Goal: Information Seeking & Learning: Learn about a topic

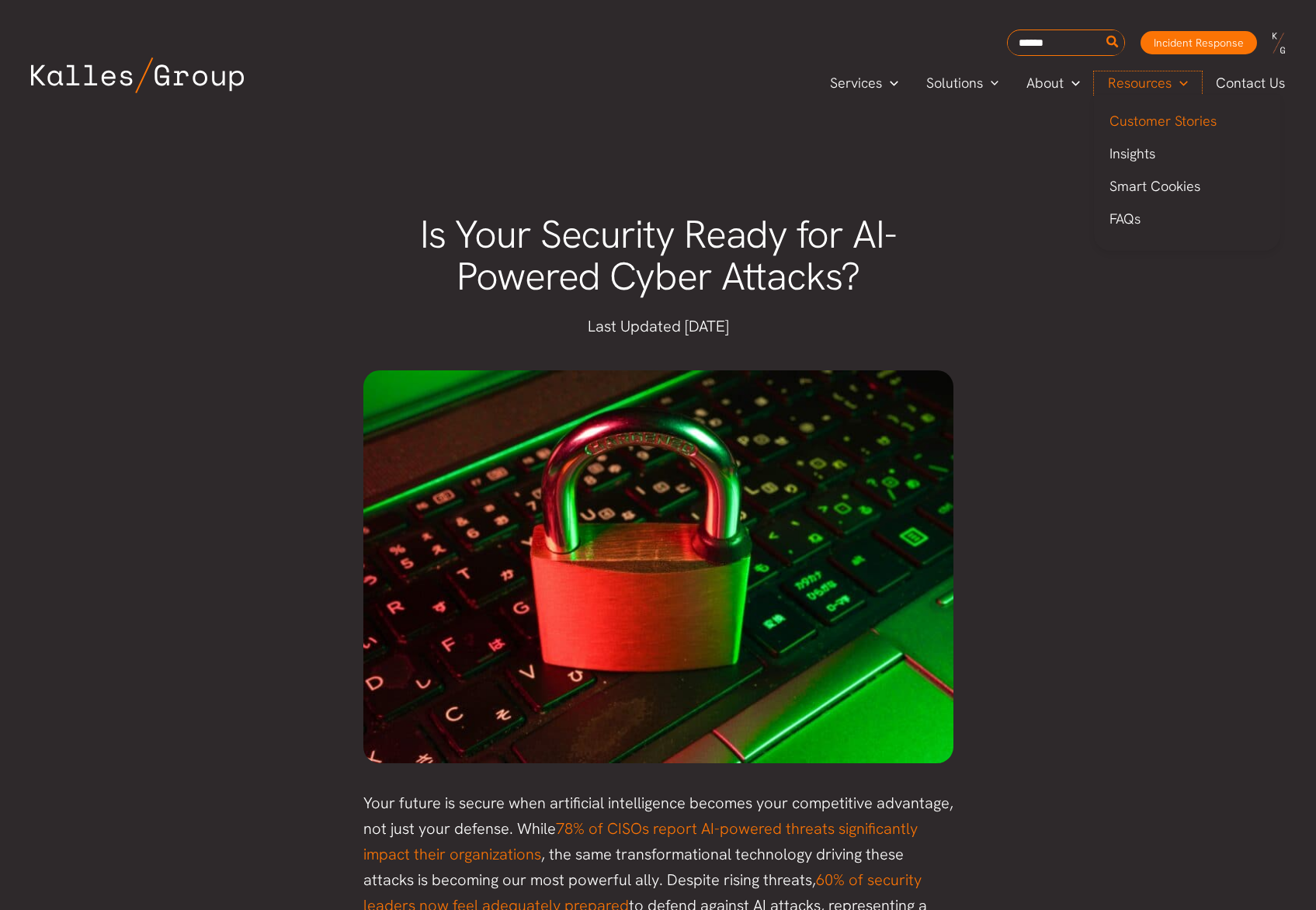
drag, startPoint x: 0, startPoint y: 0, endPoint x: 1145, endPoint y: 115, distance: 1150.8
click at [1145, 86] on span "Resources" at bounding box center [1139, 82] width 64 height 23
click at [1150, 158] on span "Insights" at bounding box center [1132, 153] width 45 height 18
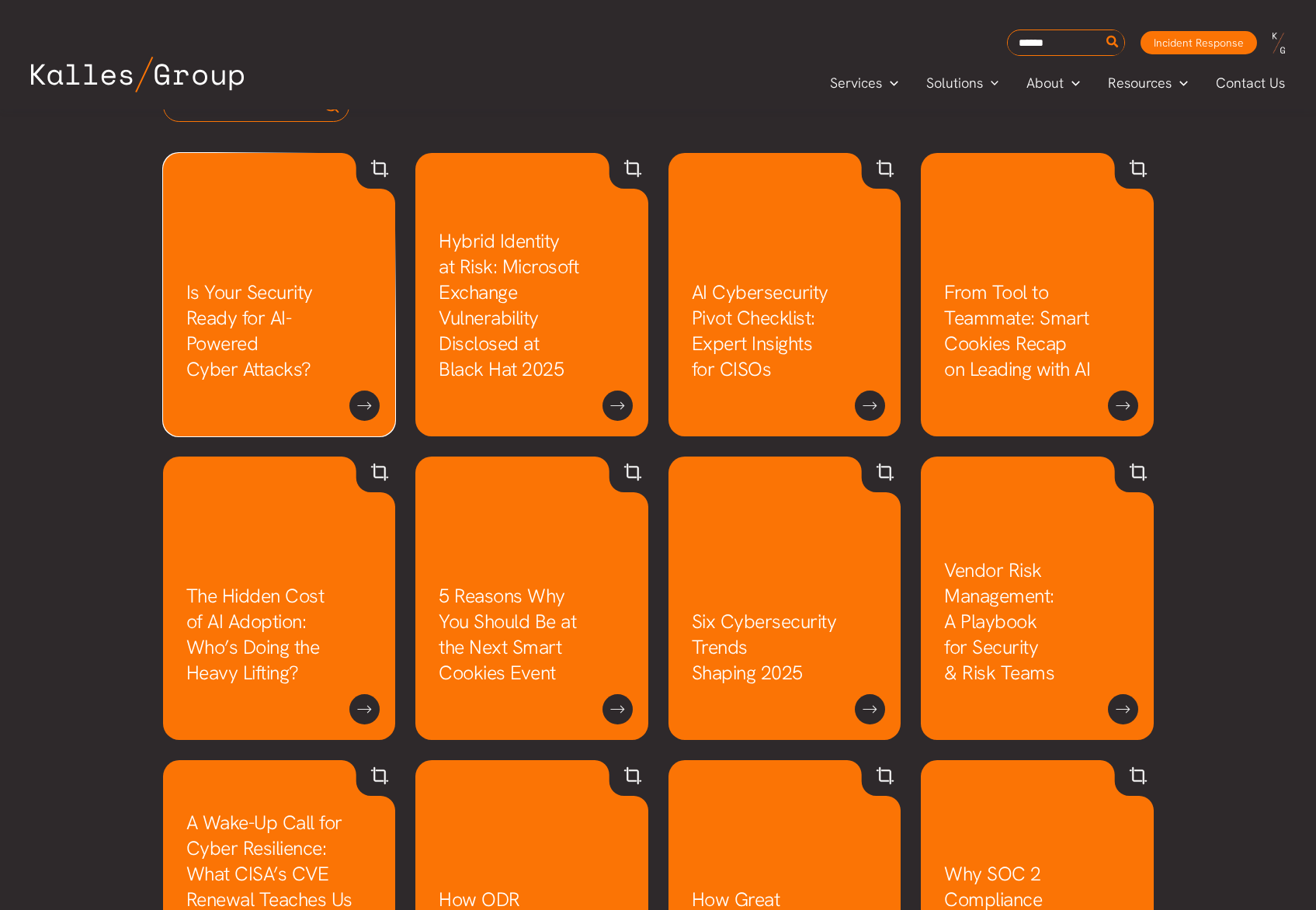
scroll to position [775, 0]
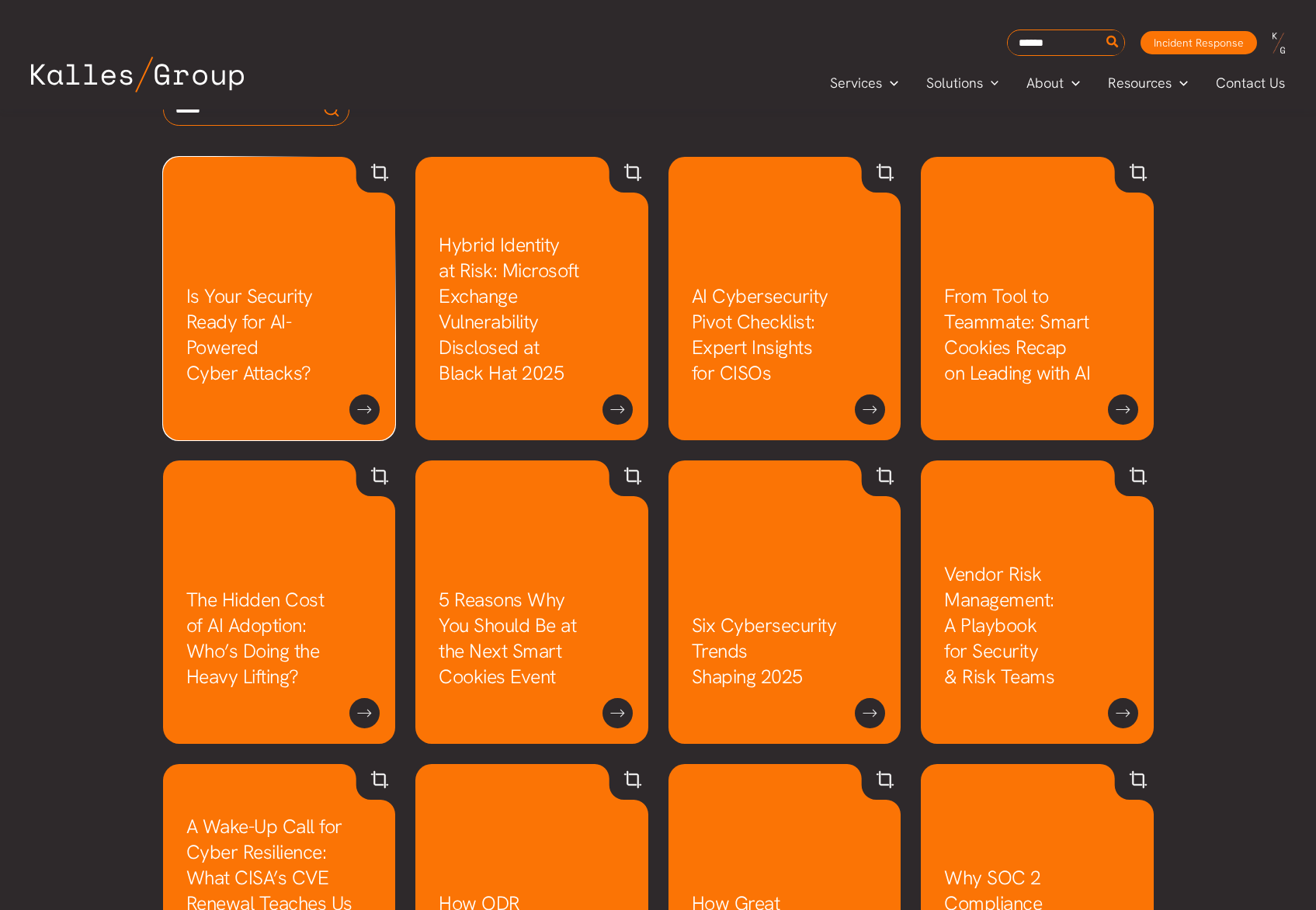
click at [242, 284] on link "Is Your Security Ready for AI-Powered Cyber Attacks?" at bounding box center [249, 335] width 127 height 103
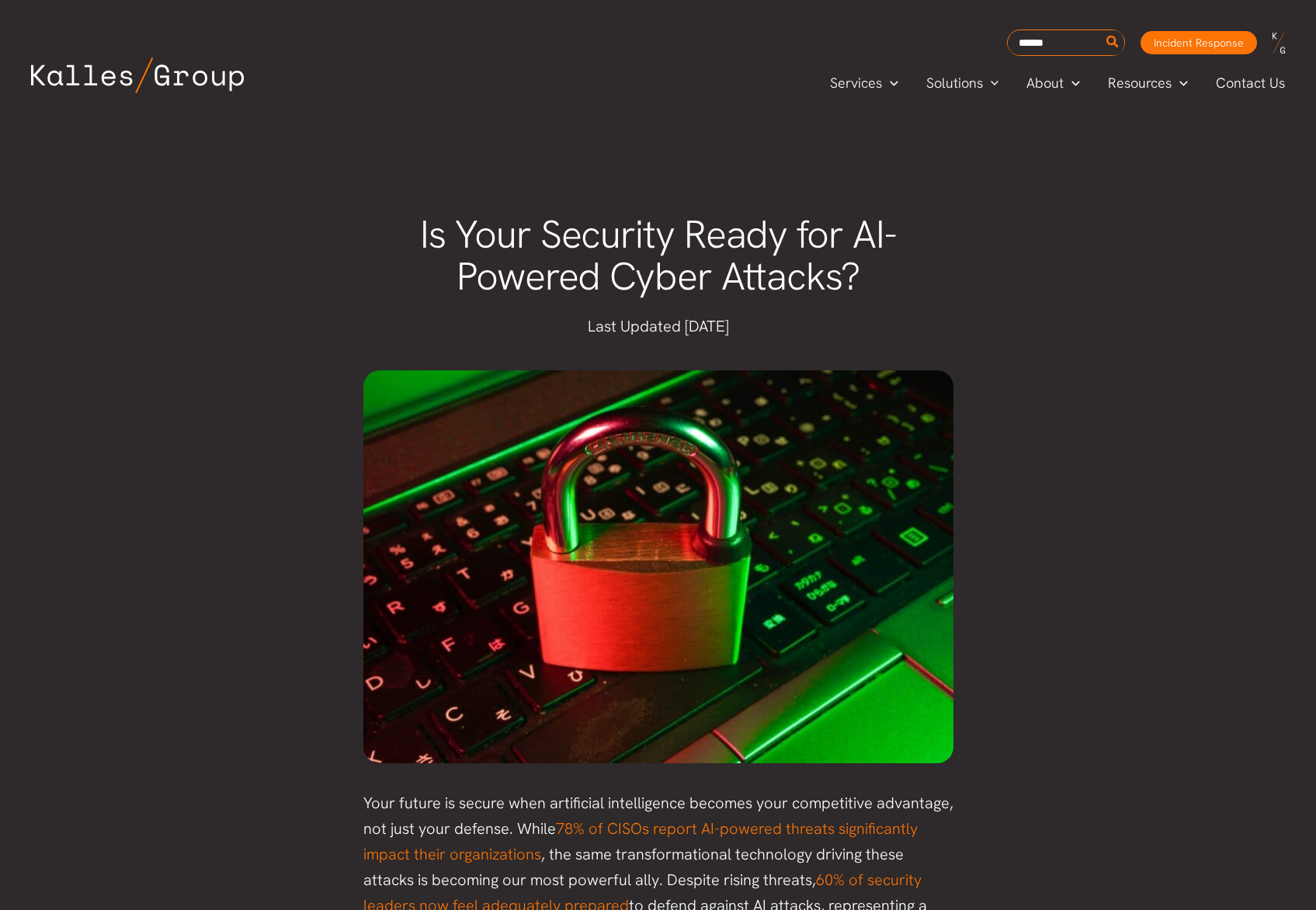
drag, startPoint x: 418, startPoint y: 234, endPoint x: 906, endPoint y: 307, distance: 493.4
click at [906, 307] on div "Is Your Security Ready for AI-Powered Cyber Attacks?" at bounding box center [658, 256] width 621 height 116
click at [901, 575] on img at bounding box center [658, 567] width 590 height 394
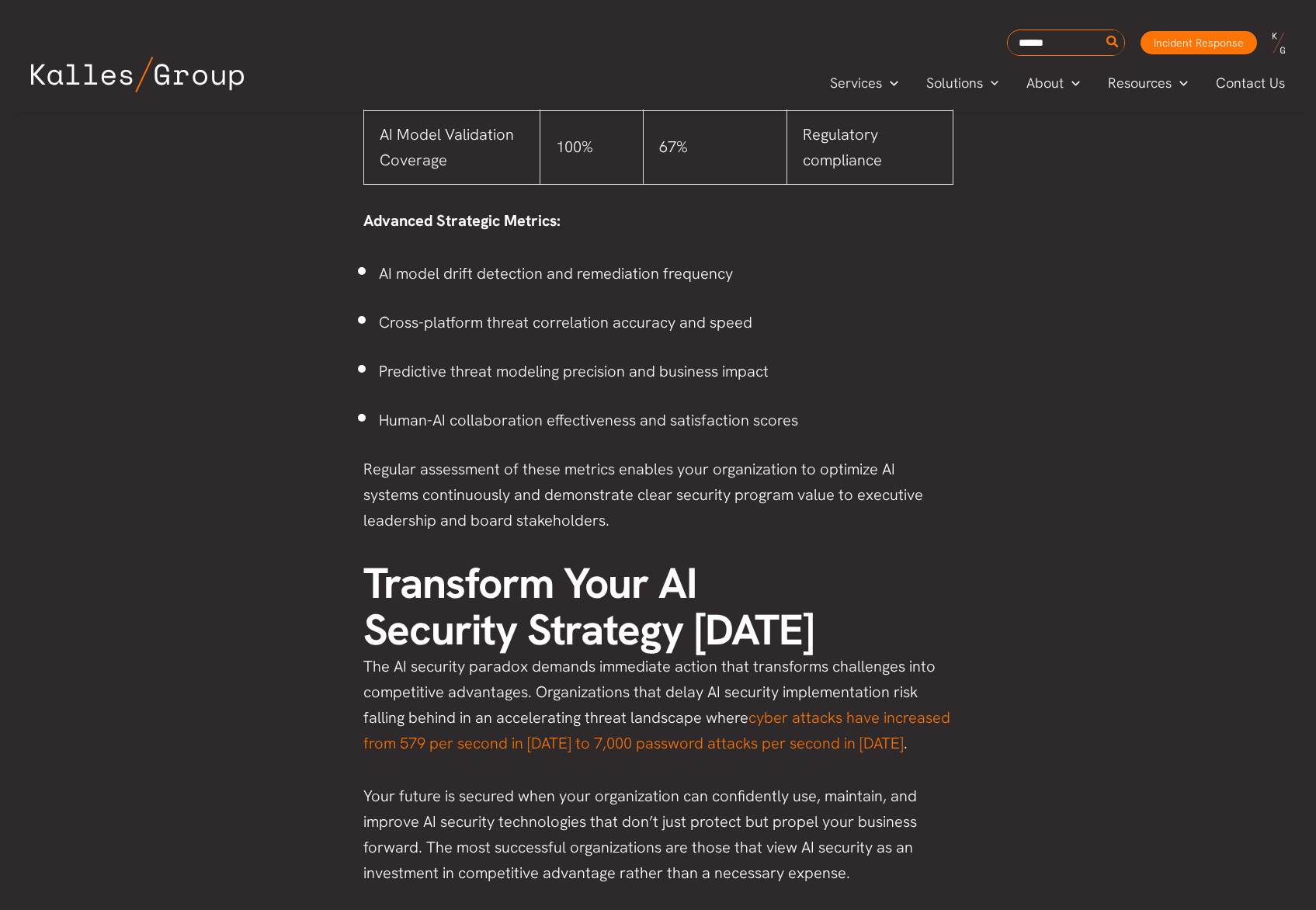
scroll to position [6881, 0]
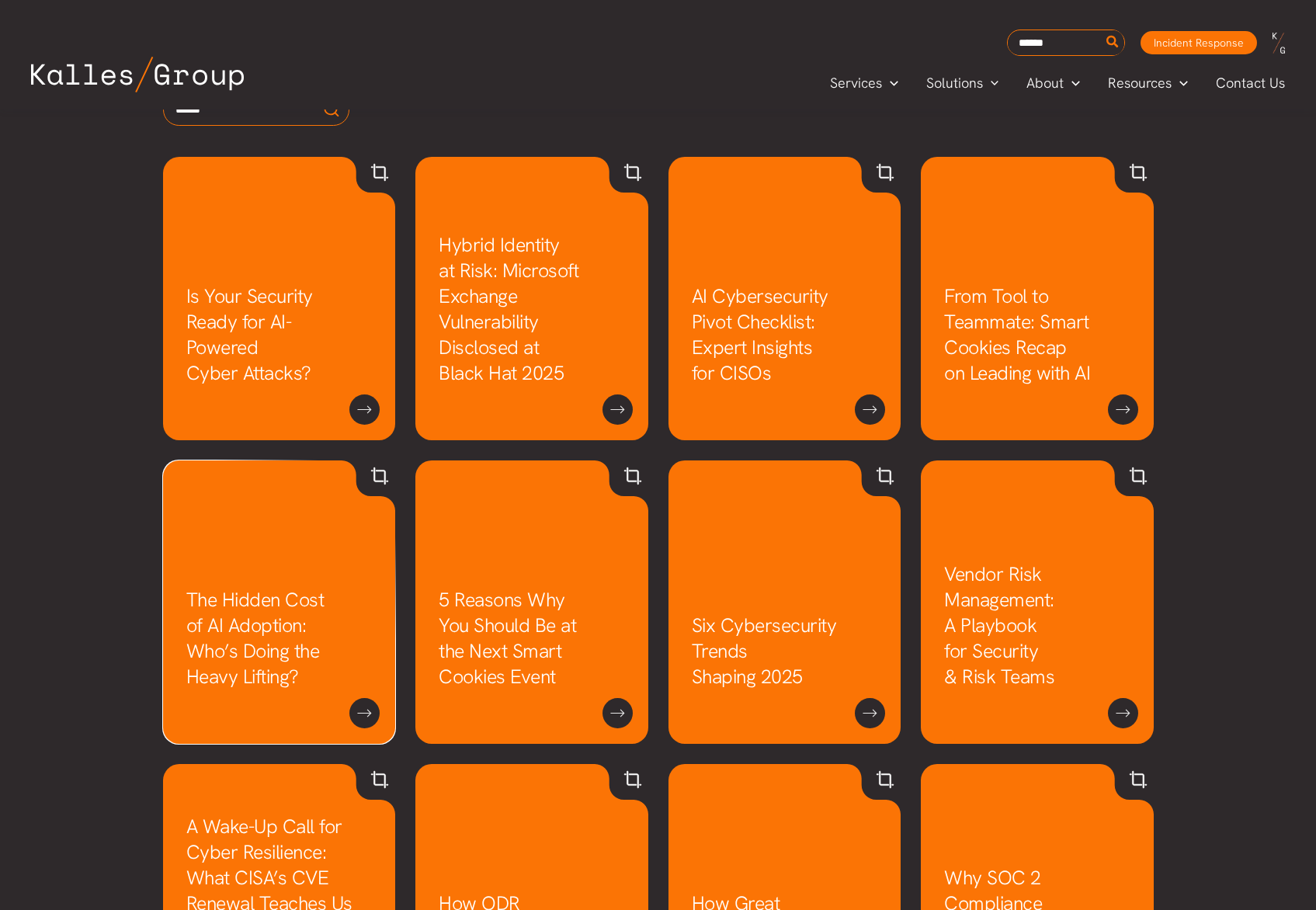
click at [289, 611] on link "The Hidden Cost of AI Adoption: Who’s Doing the Heavy Lifting?" at bounding box center [255, 638] width 138 height 103
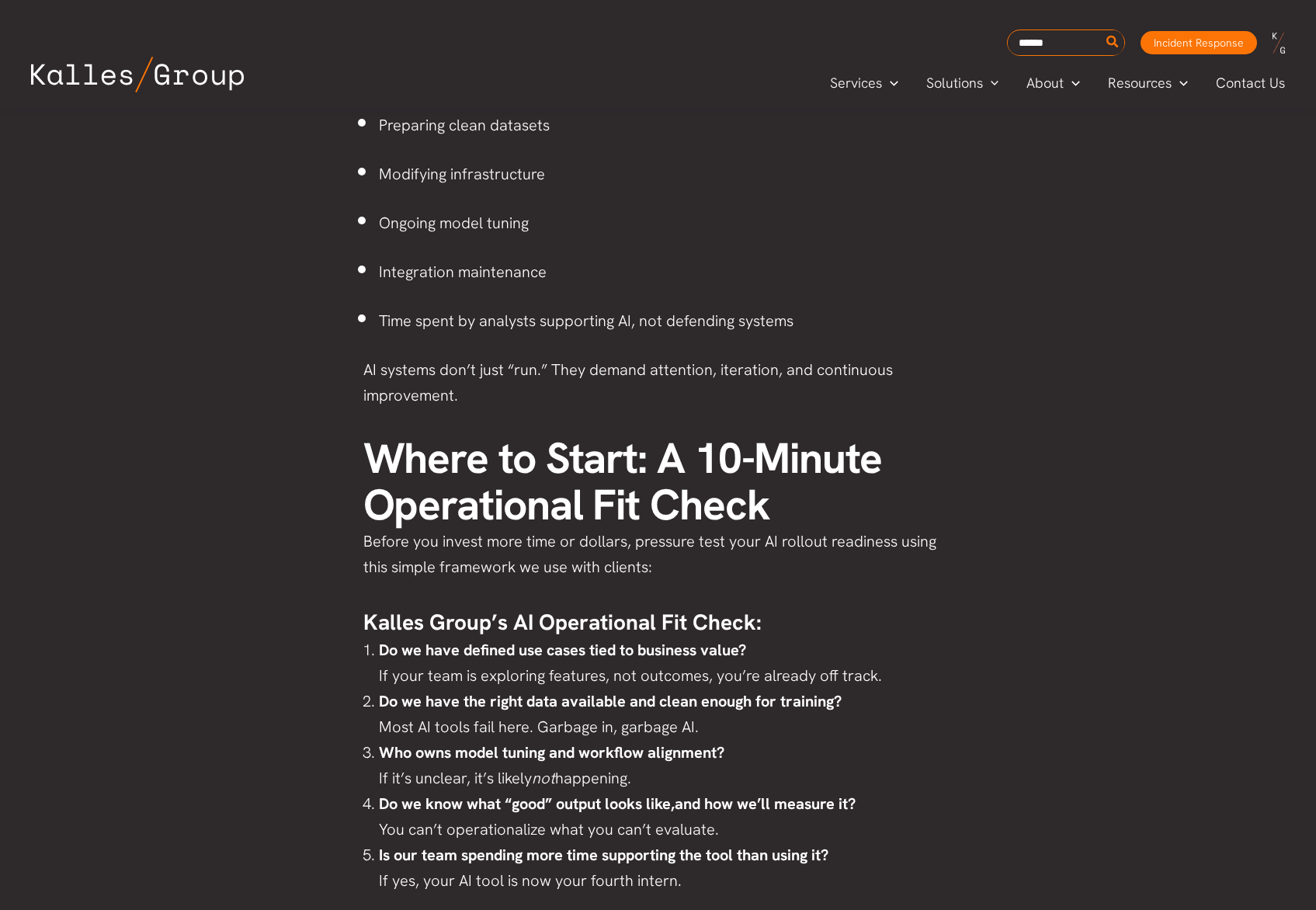
scroll to position [3252, 0]
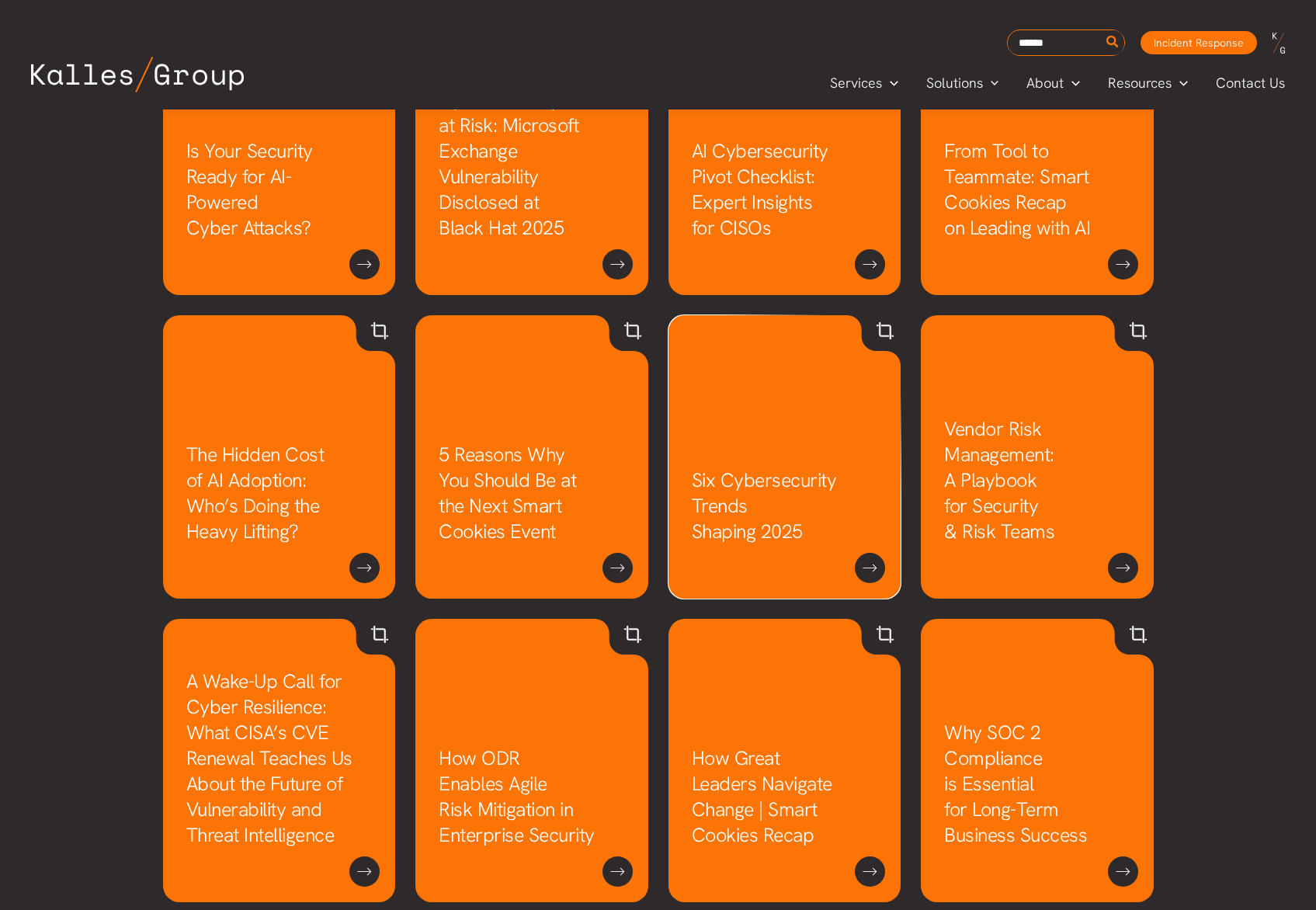
scroll to position [921, 0]
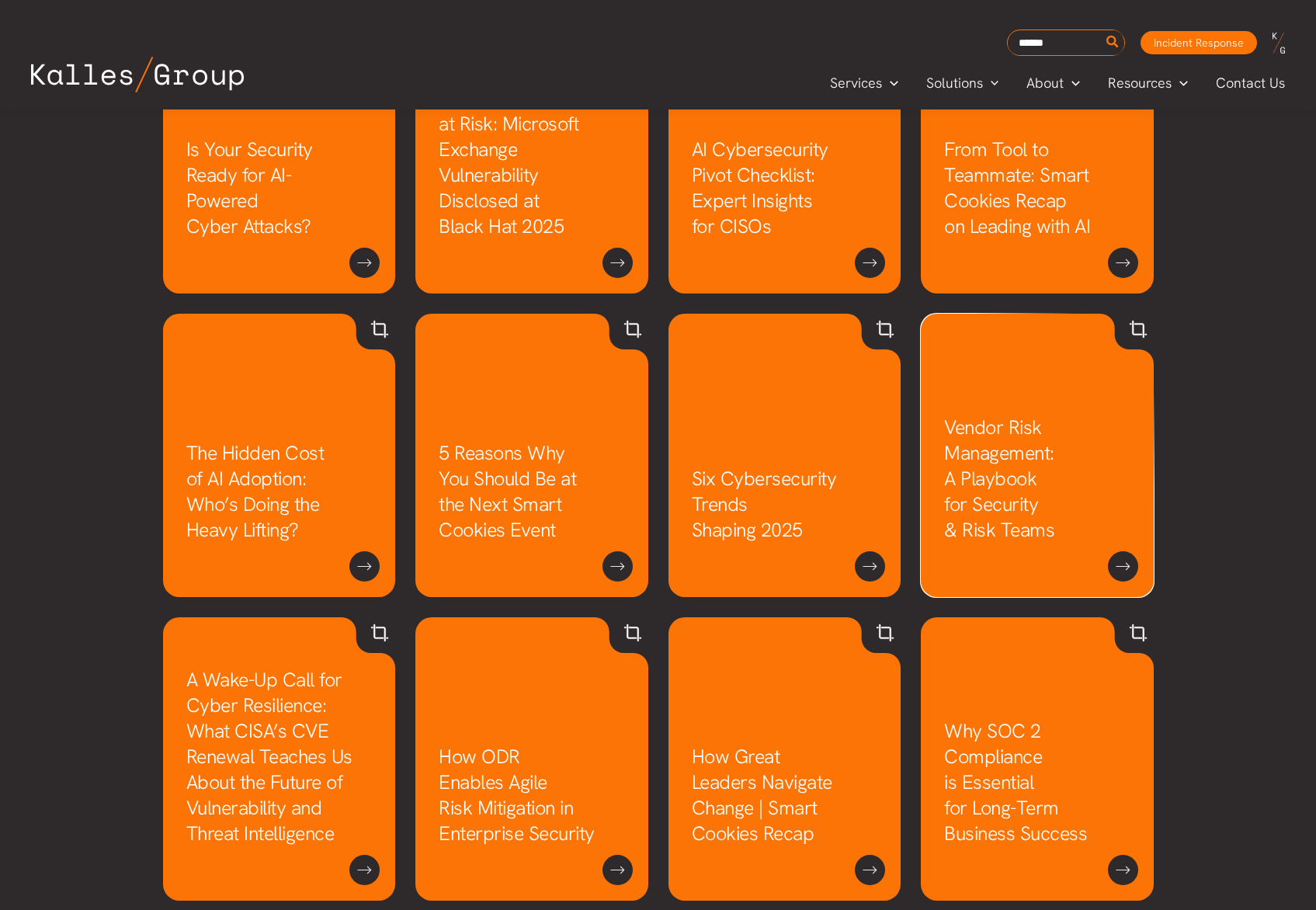
click at [1033, 466] on link "Vendor Risk Management: A Playbook for Security & Risk Teams" at bounding box center [999, 478] width 110 height 128
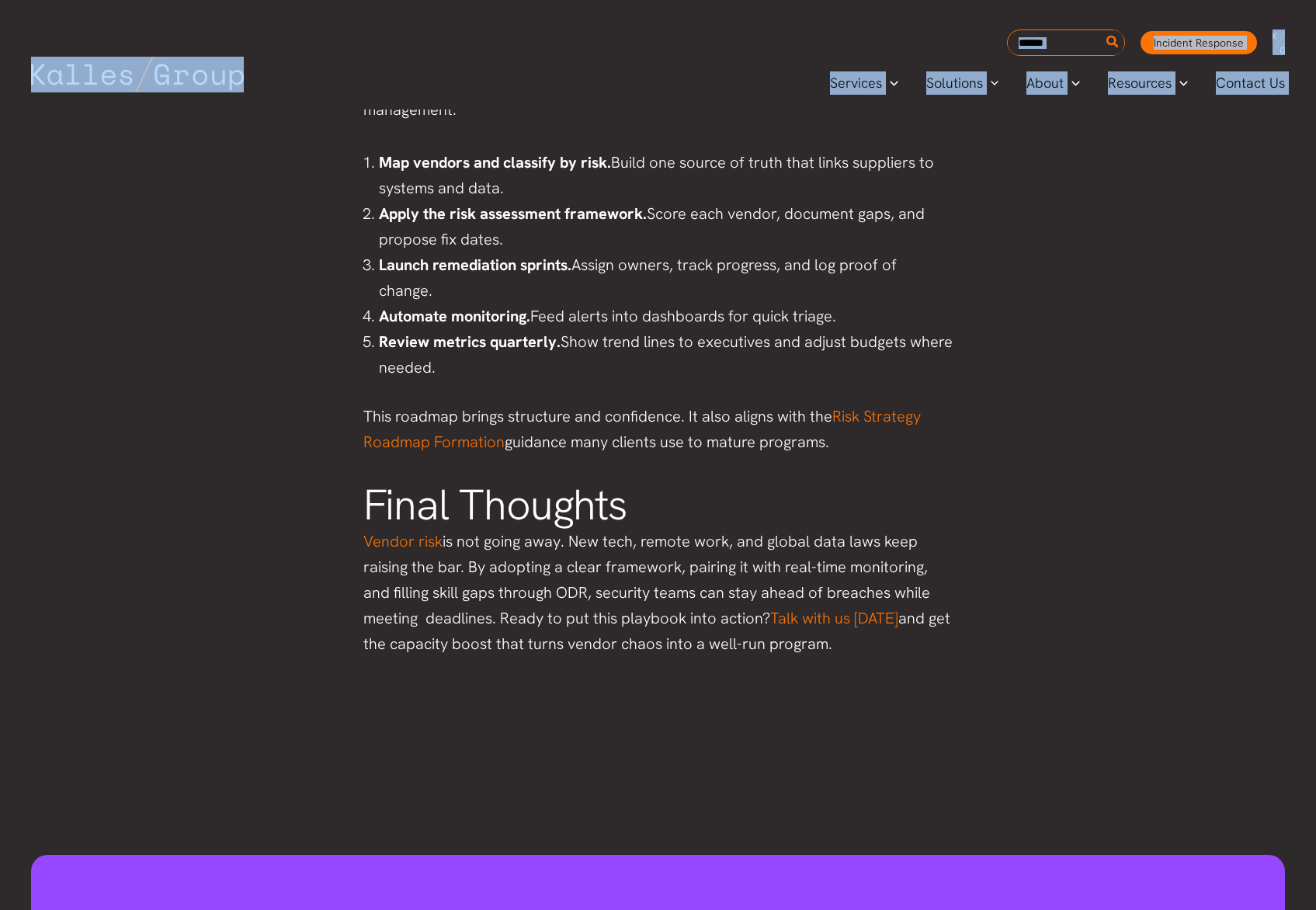
scroll to position [3090, 0]
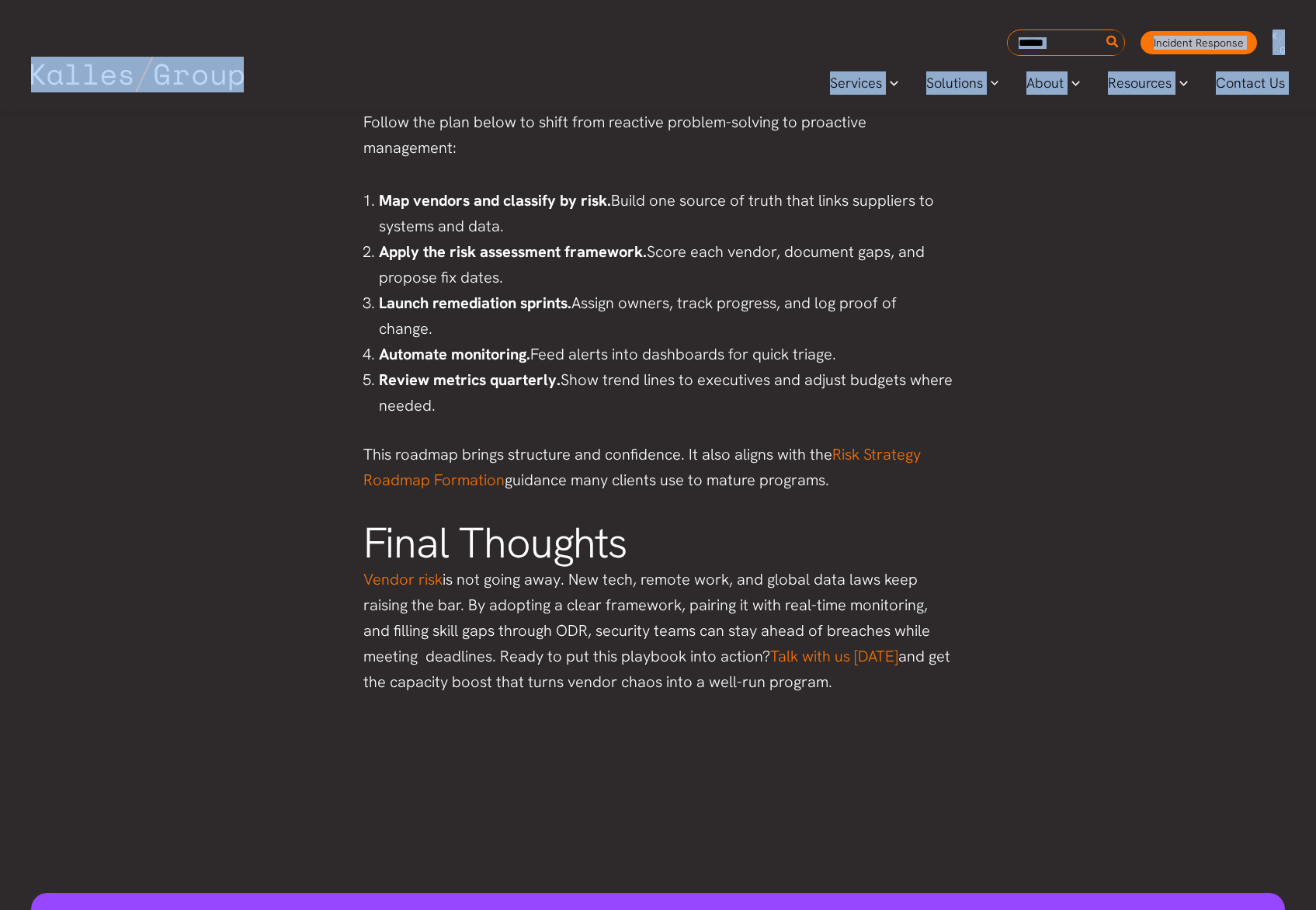
drag, startPoint x: 429, startPoint y: 461, endPoint x: 876, endPoint y: 716, distance: 514.6
copy div "Vendor Risk Management: A Playbook for Security & Risk Teams Last Updated May 2…"
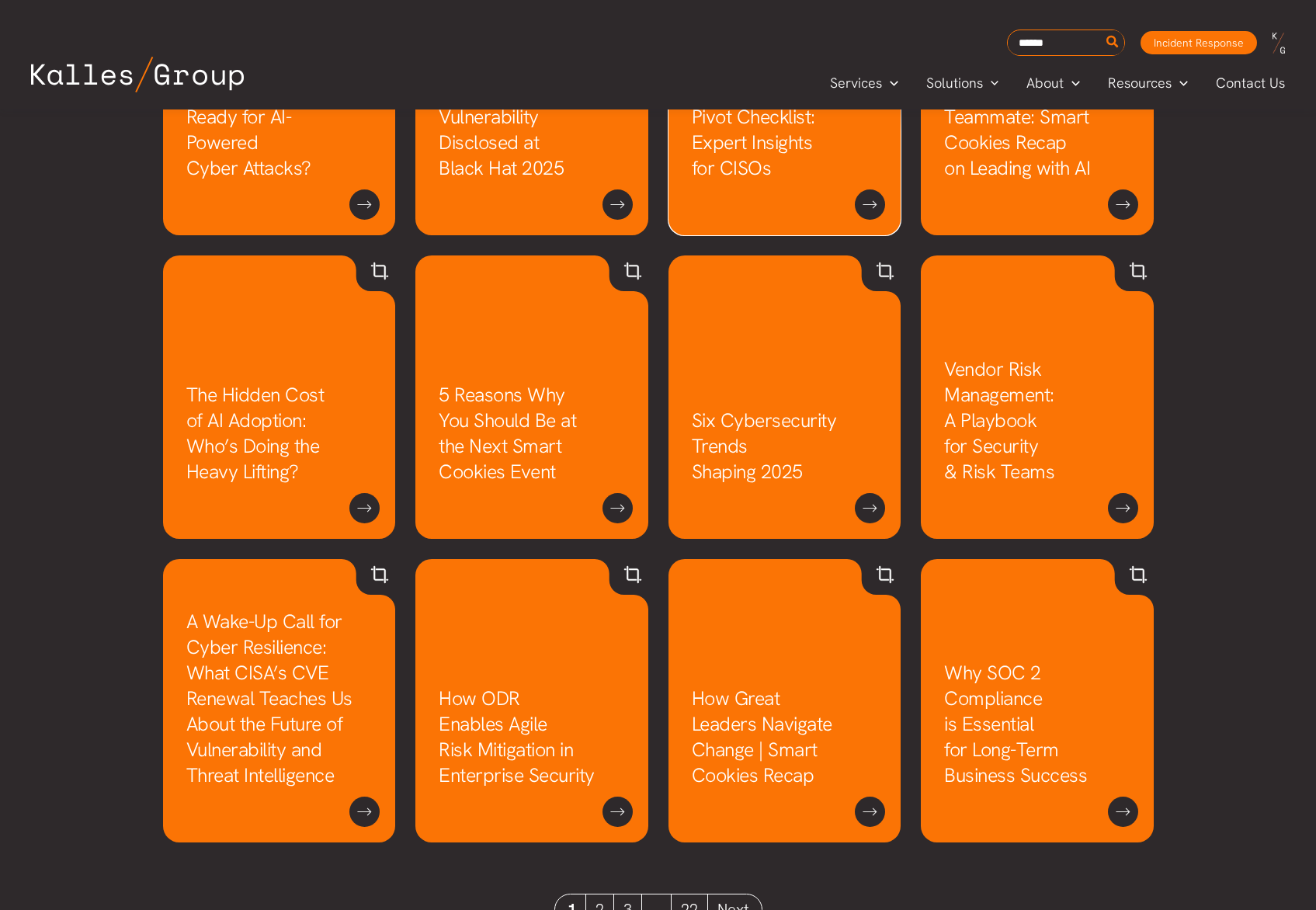
scroll to position [1079, 0]
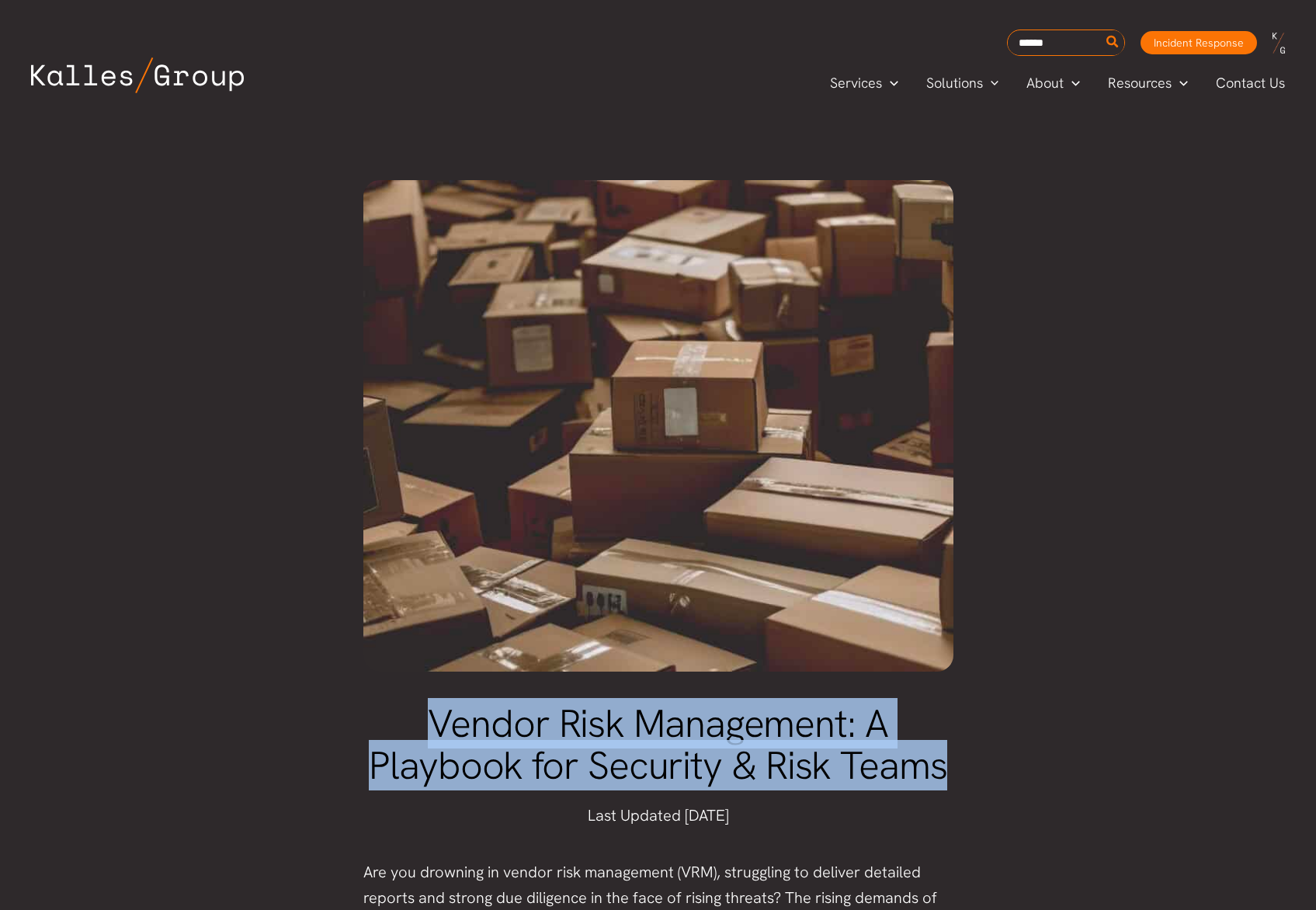
drag, startPoint x: 428, startPoint y: 714, endPoint x: 959, endPoint y: 773, distance: 534.3
click at [959, 773] on div "Vendor Risk Management: A Playbook for Security & Risk Teams" at bounding box center [658, 744] width 621 height 116
copy span "Vendor Risk Management: A Playbook for Security & Risk Teams"
click at [844, 736] on span "Vendor Risk Management: A Playbook for Security & Risk Teams" at bounding box center [658, 744] width 578 height 94
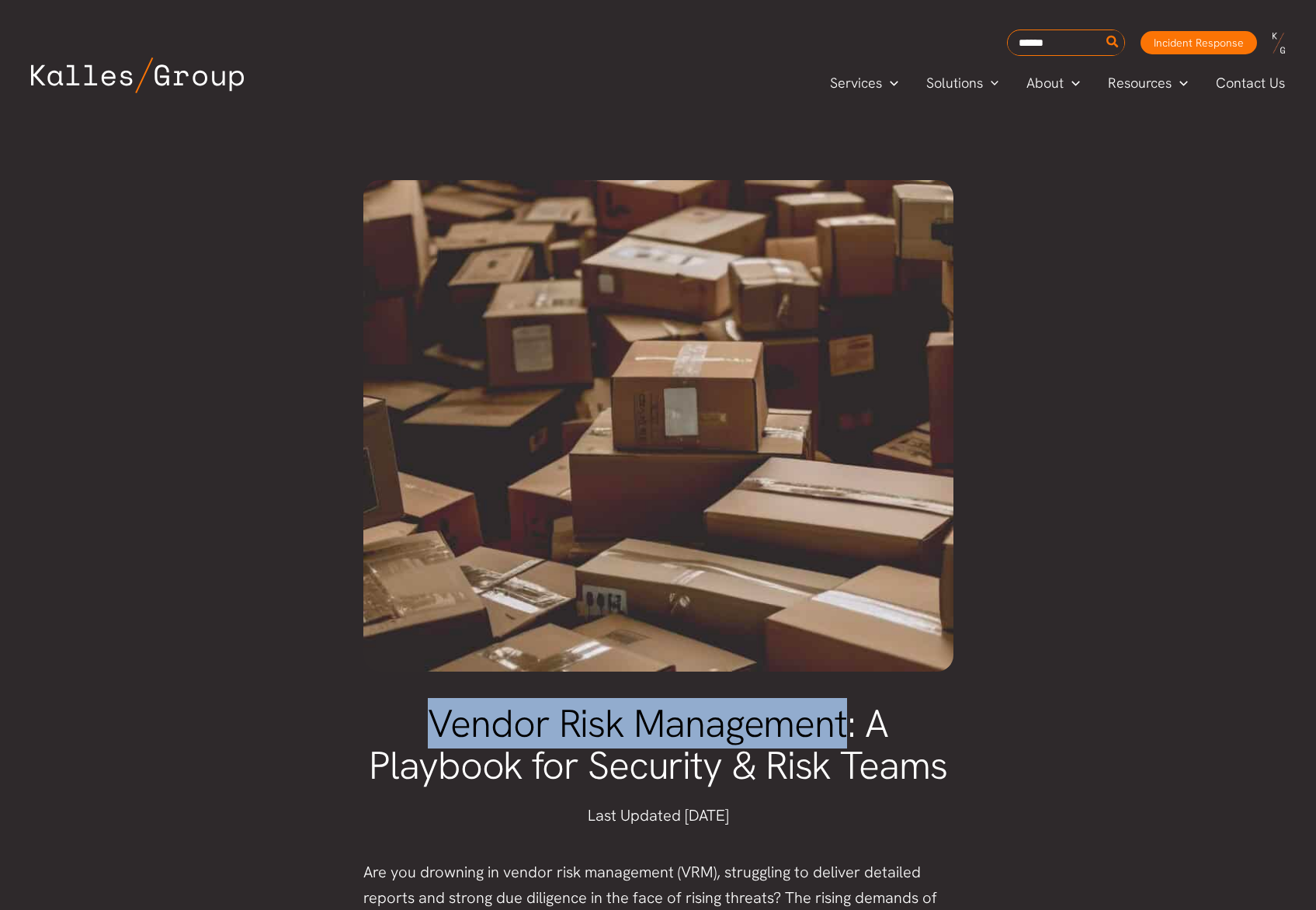
drag, startPoint x: 431, startPoint y: 725, endPoint x: 844, endPoint y: 709, distance: 413.3
click at [844, 709] on span "Vendor Risk Management: A Playbook for Security & Risk Teams" at bounding box center [658, 744] width 578 height 94
copy span "Vendor Risk Management"
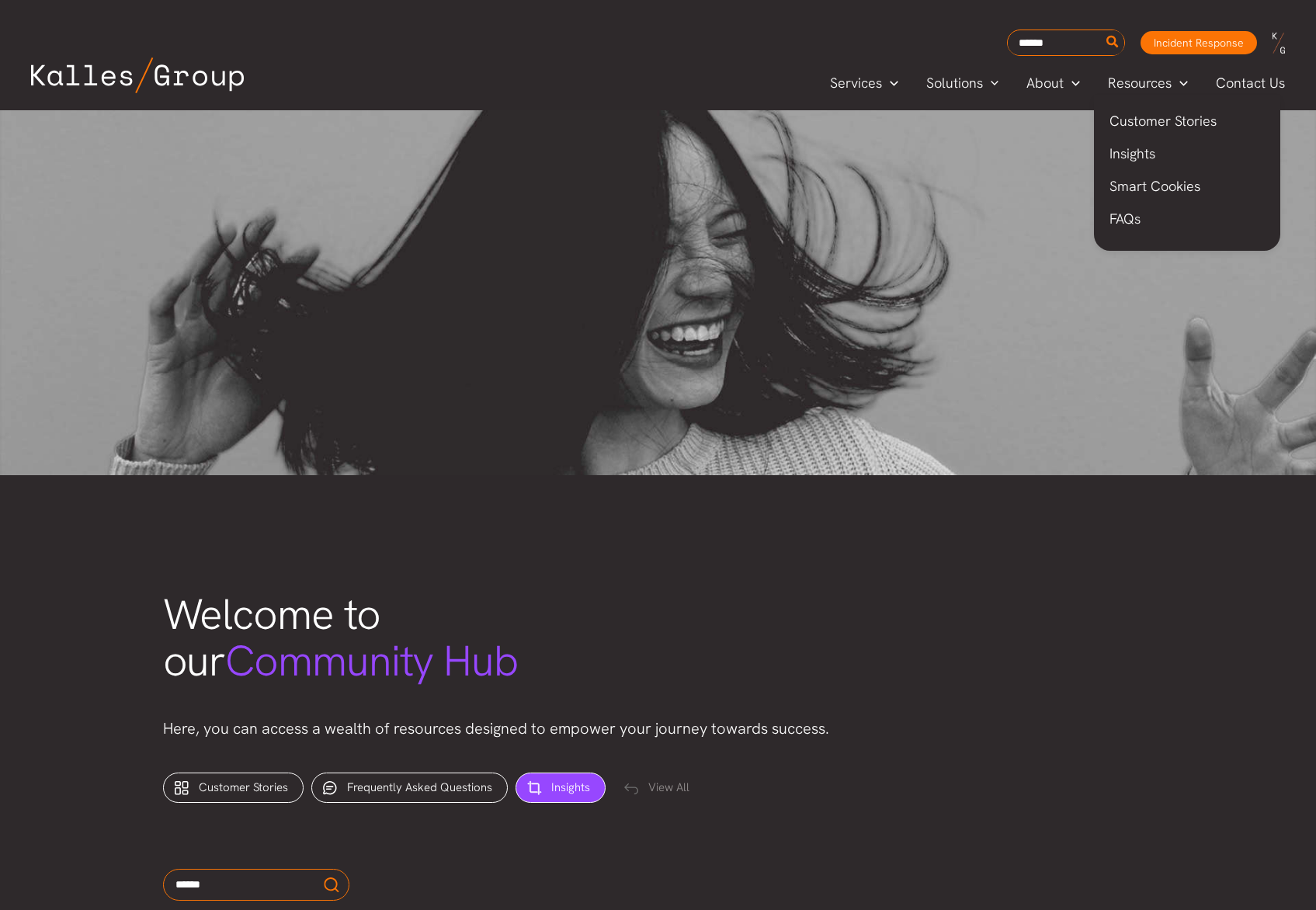
click at [1125, 160] on span "Insights" at bounding box center [1132, 153] width 45 height 18
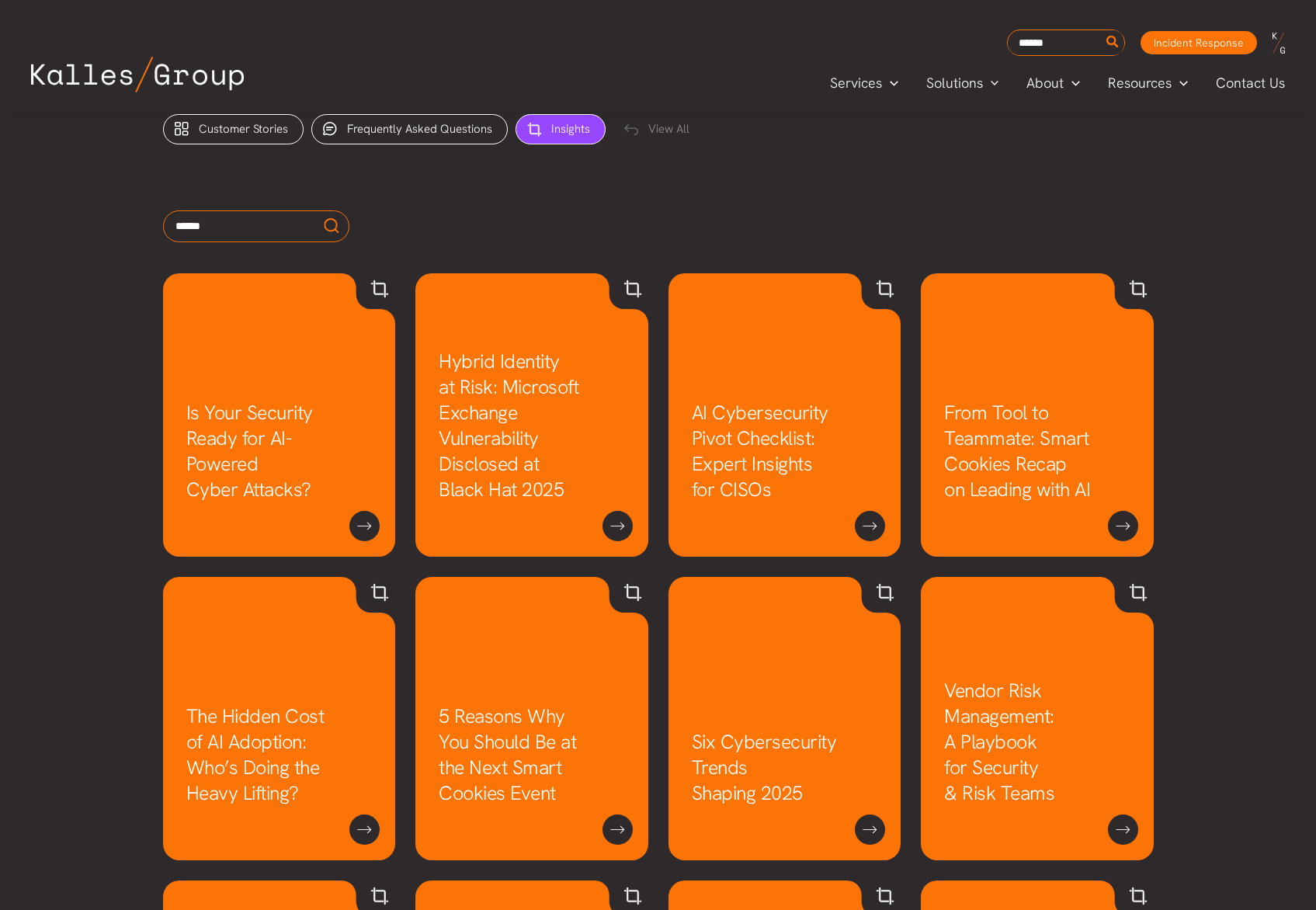
scroll to position [811, 0]
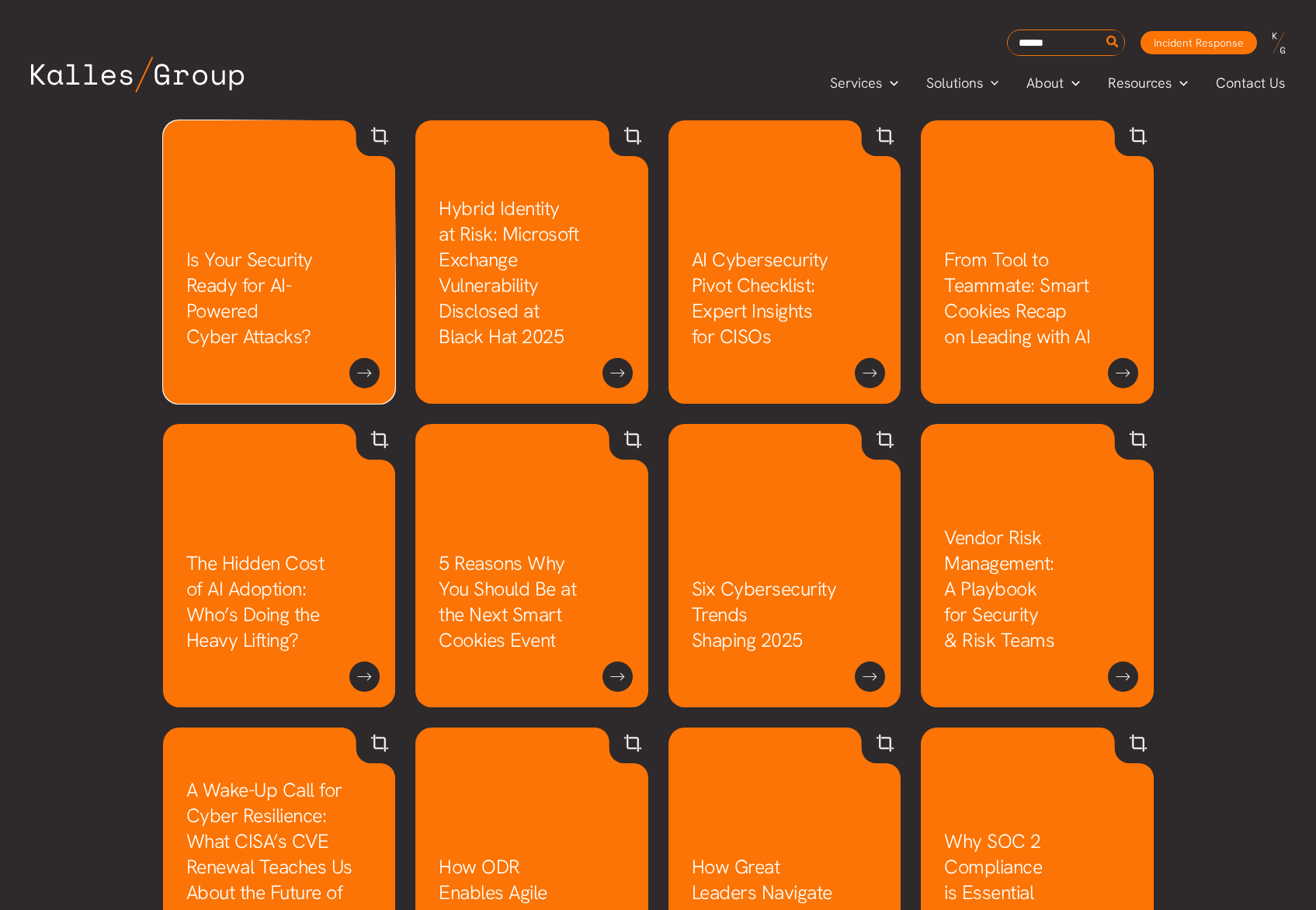
drag, startPoint x: 265, startPoint y: 298, endPoint x: 284, endPoint y: 285, distance: 23.0
click at [265, 298] on link "Is Your Security Ready for AI-Powered Cyber Attacks?" at bounding box center [249, 297] width 127 height 103
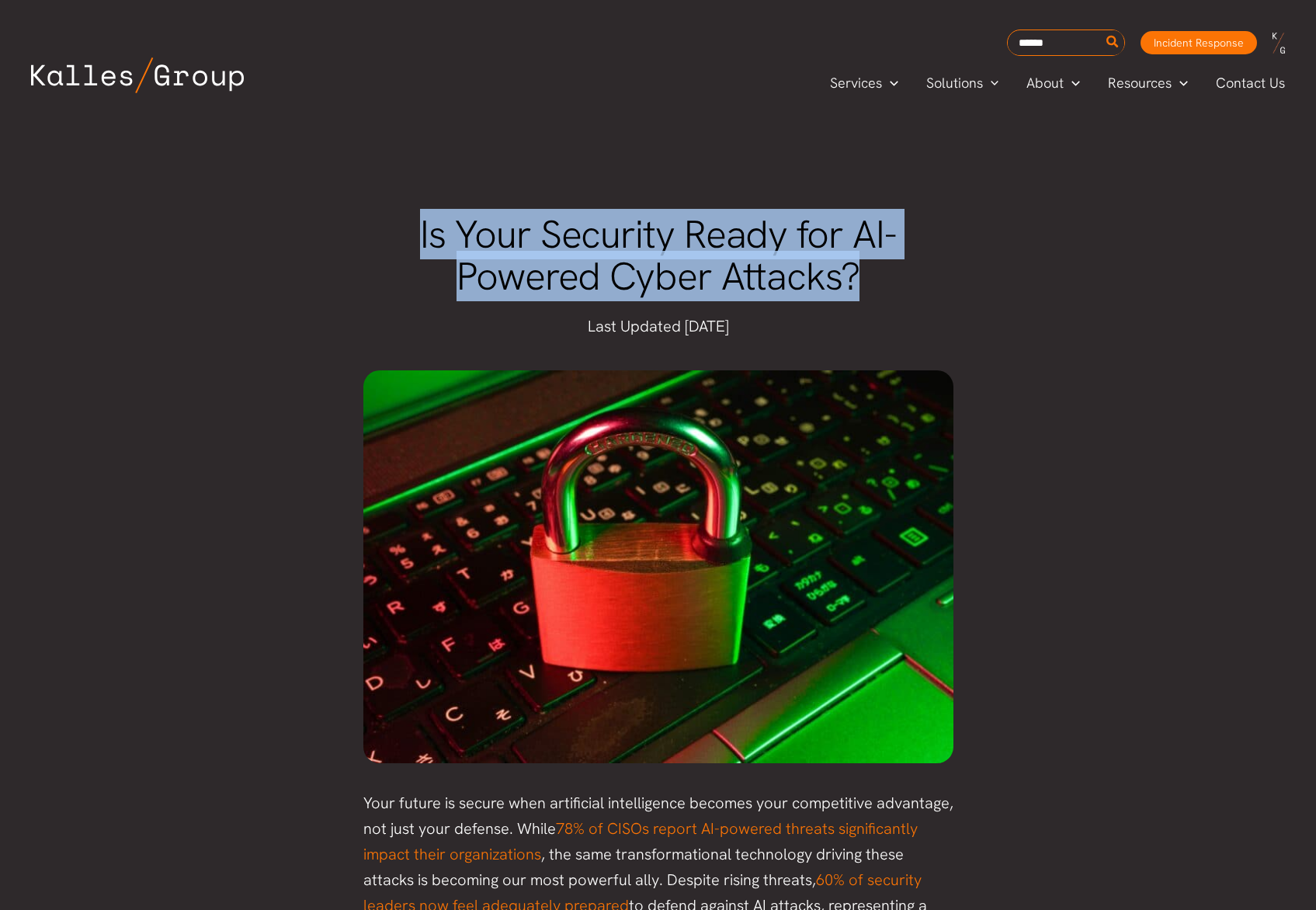
drag, startPoint x: 440, startPoint y: 222, endPoint x: 854, endPoint y: 271, distance: 416.9
click at [854, 271] on span "Is Your Security Ready for AI-Powered Cyber Attacks?" at bounding box center [657, 255] width 475 height 94
click at [564, 242] on span "Is Your Security Ready for AI-Powered Cyber Attacks?" at bounding box center [657, 255] width 475 height 94
drag, startPoint x: 835, startPoint y: 276, endPoint x: 415, endPoint y: 229, distance: 422.6
click at [415, 229] on h1 "Is Your Security Ready for AI-Powered Cyber Attacks?" at bounding box center [658, 255] width 590 height 84
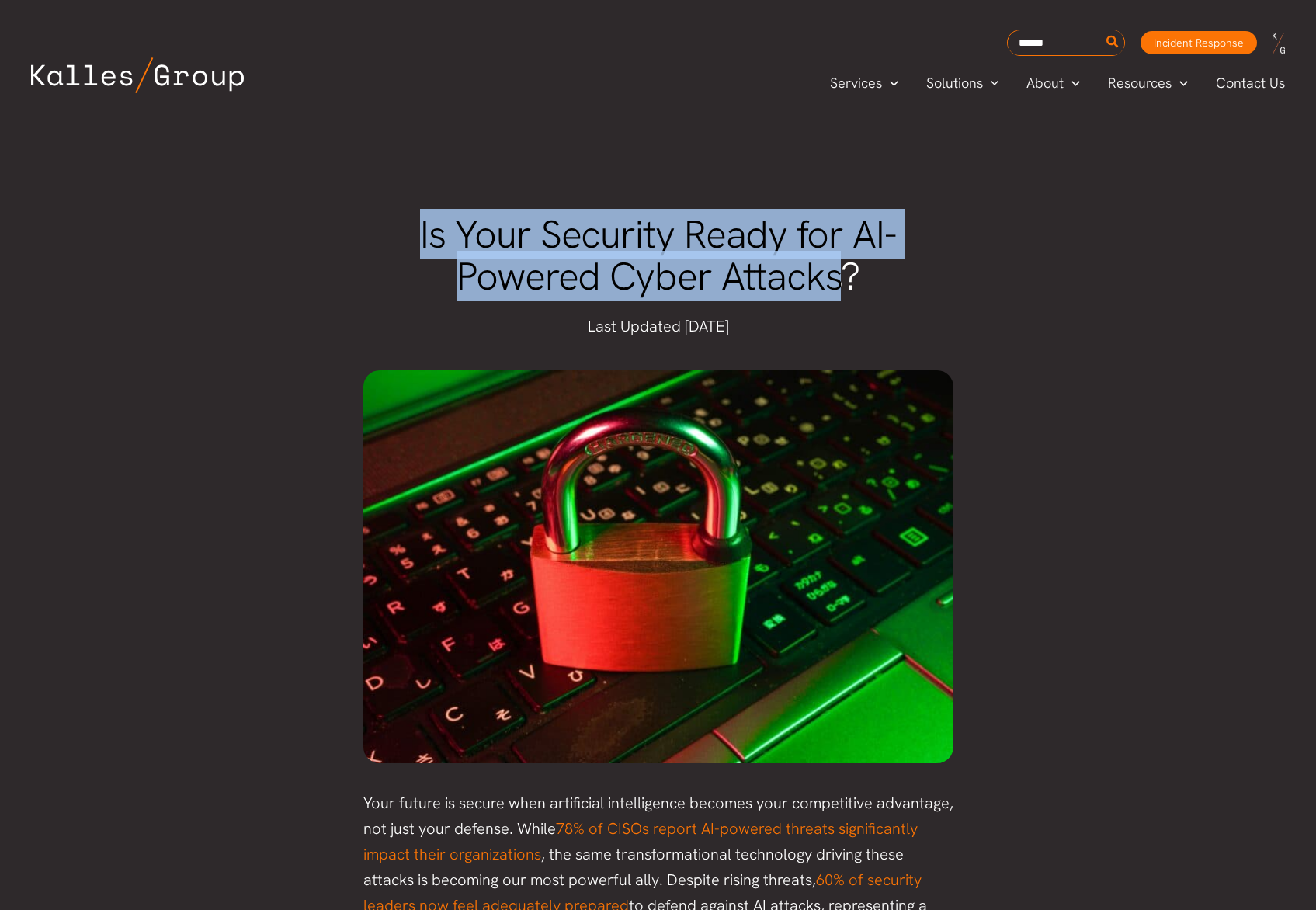
copy span "Is Your Security Ready for AI-Powered Cyber Attacks"
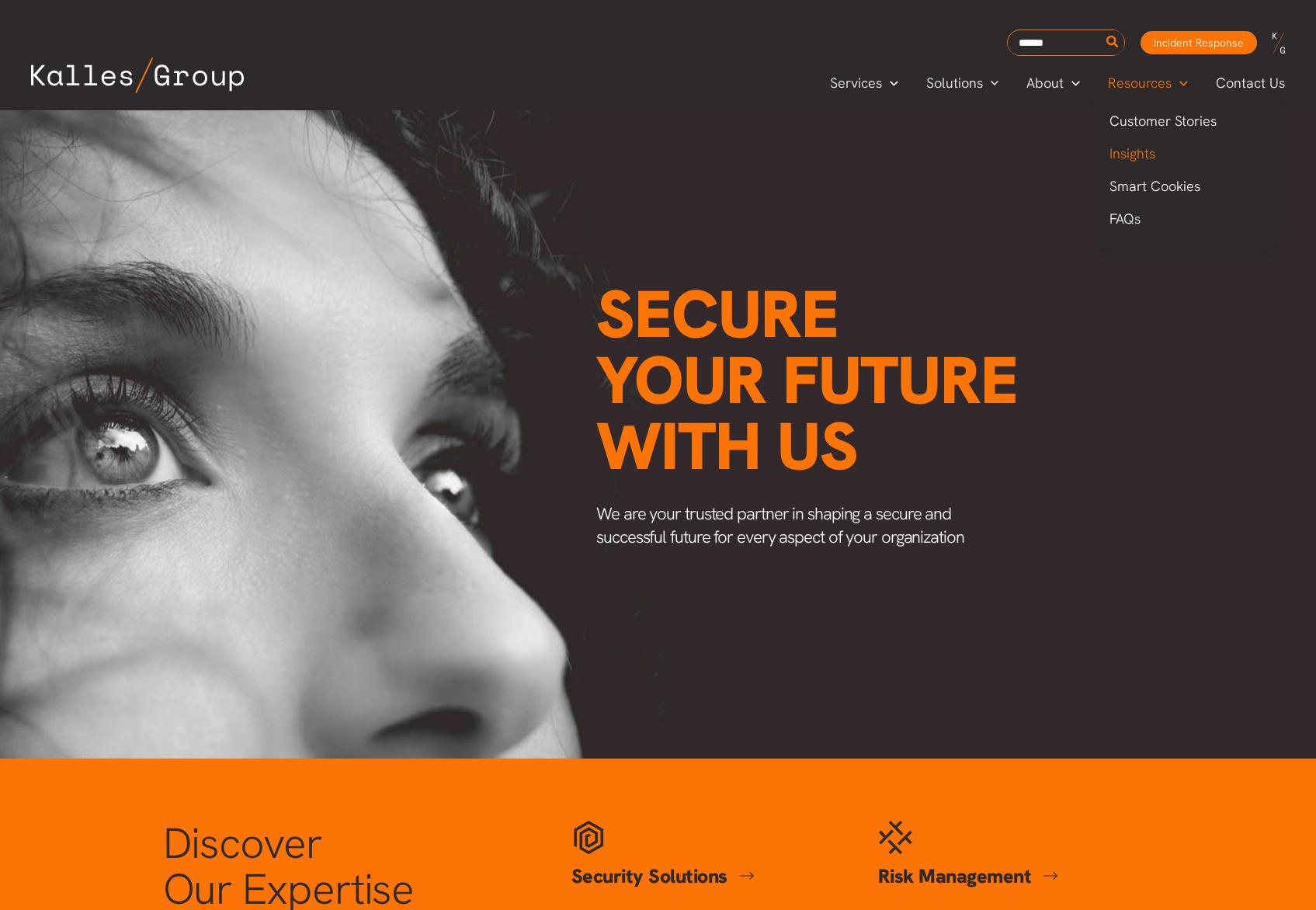
click at [1135, 151] on span "Insights" at bounding box center [1132, 153] width 45 height 18
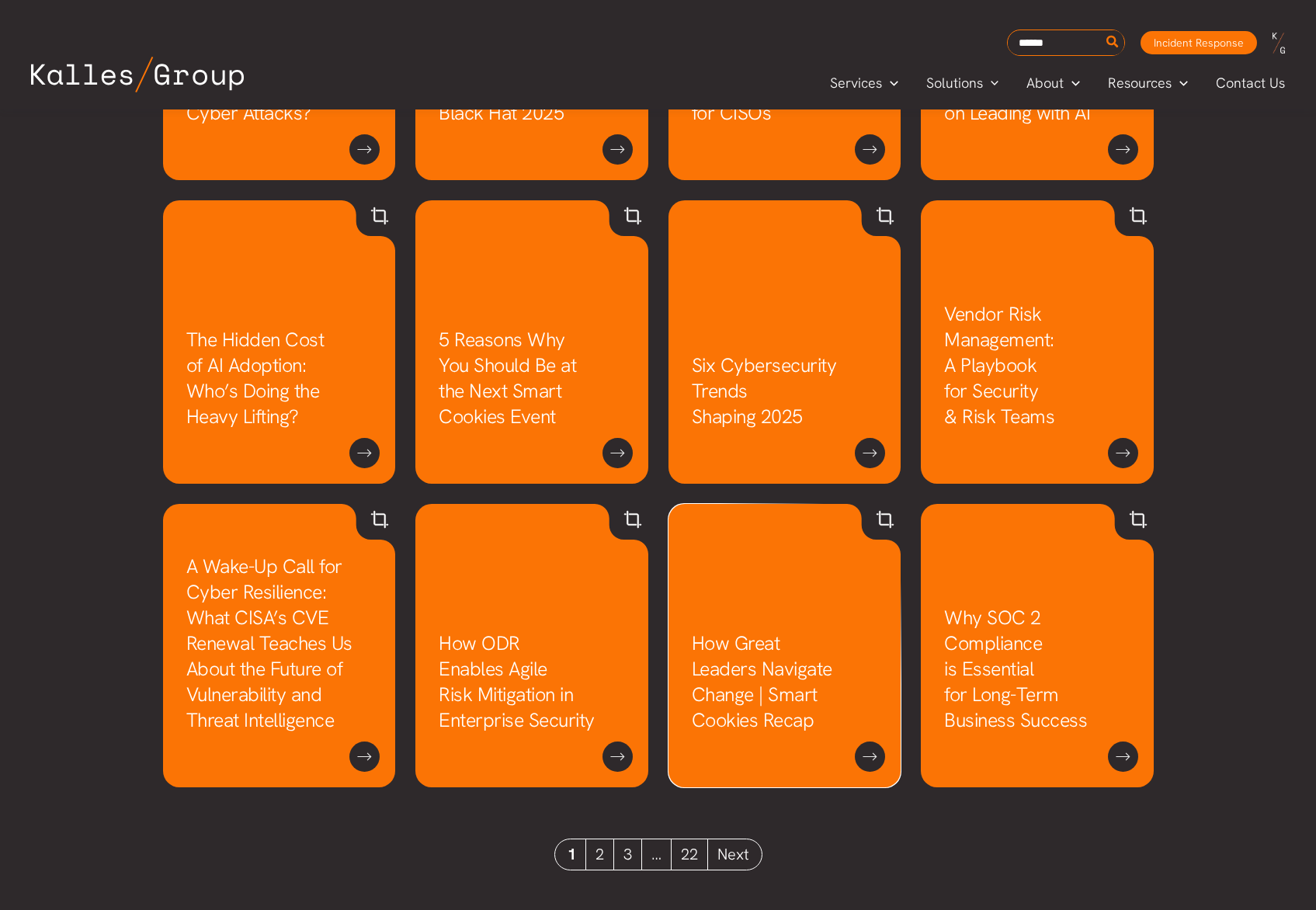
scroll to position [1065, 0]
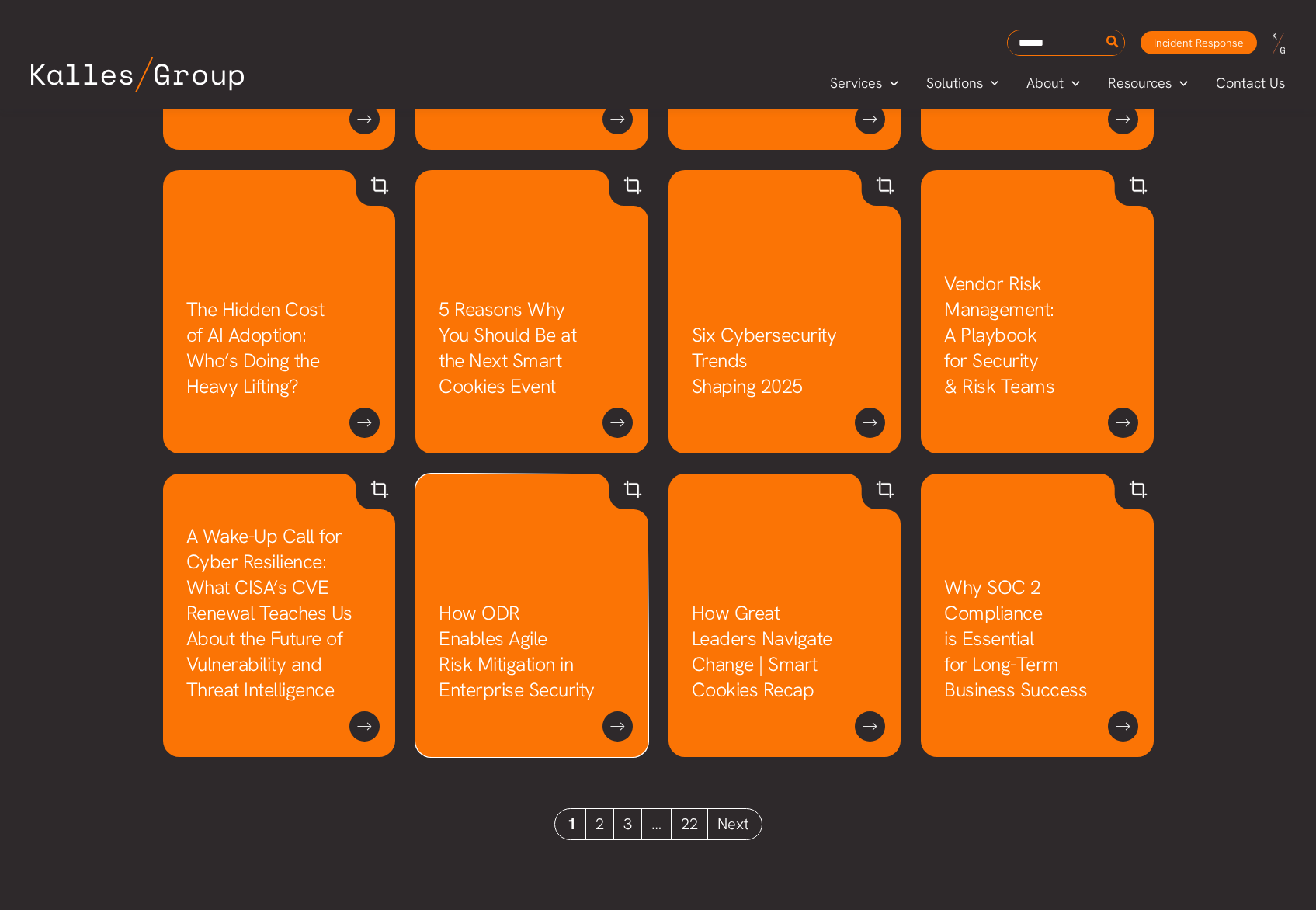
click at [529, 658] on link "How ODR Enables Agile Risk Mitigation in Enterprise Security" at bounding box center [516, 651] width 156 height 103
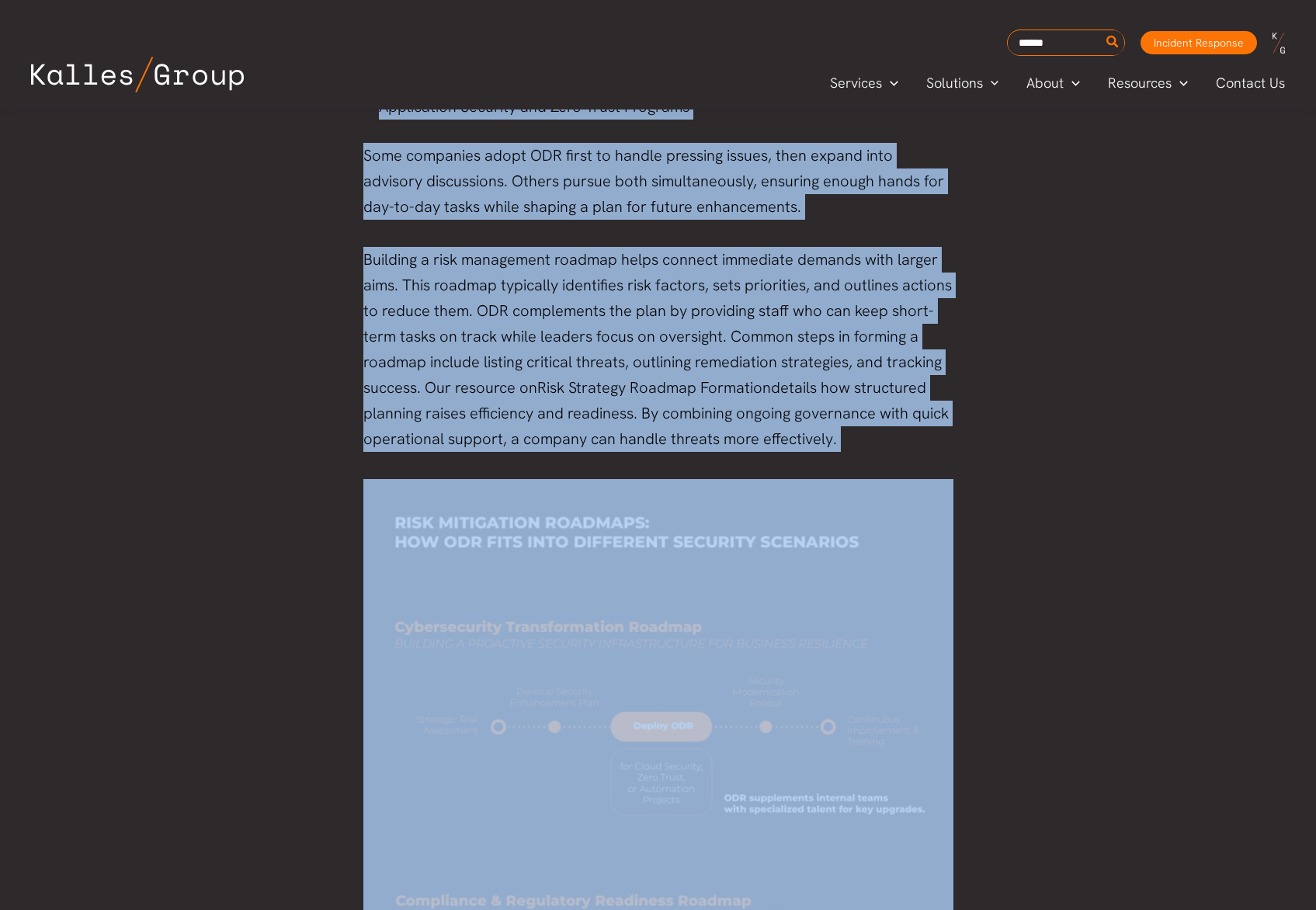
scroll to position [2397, 0]
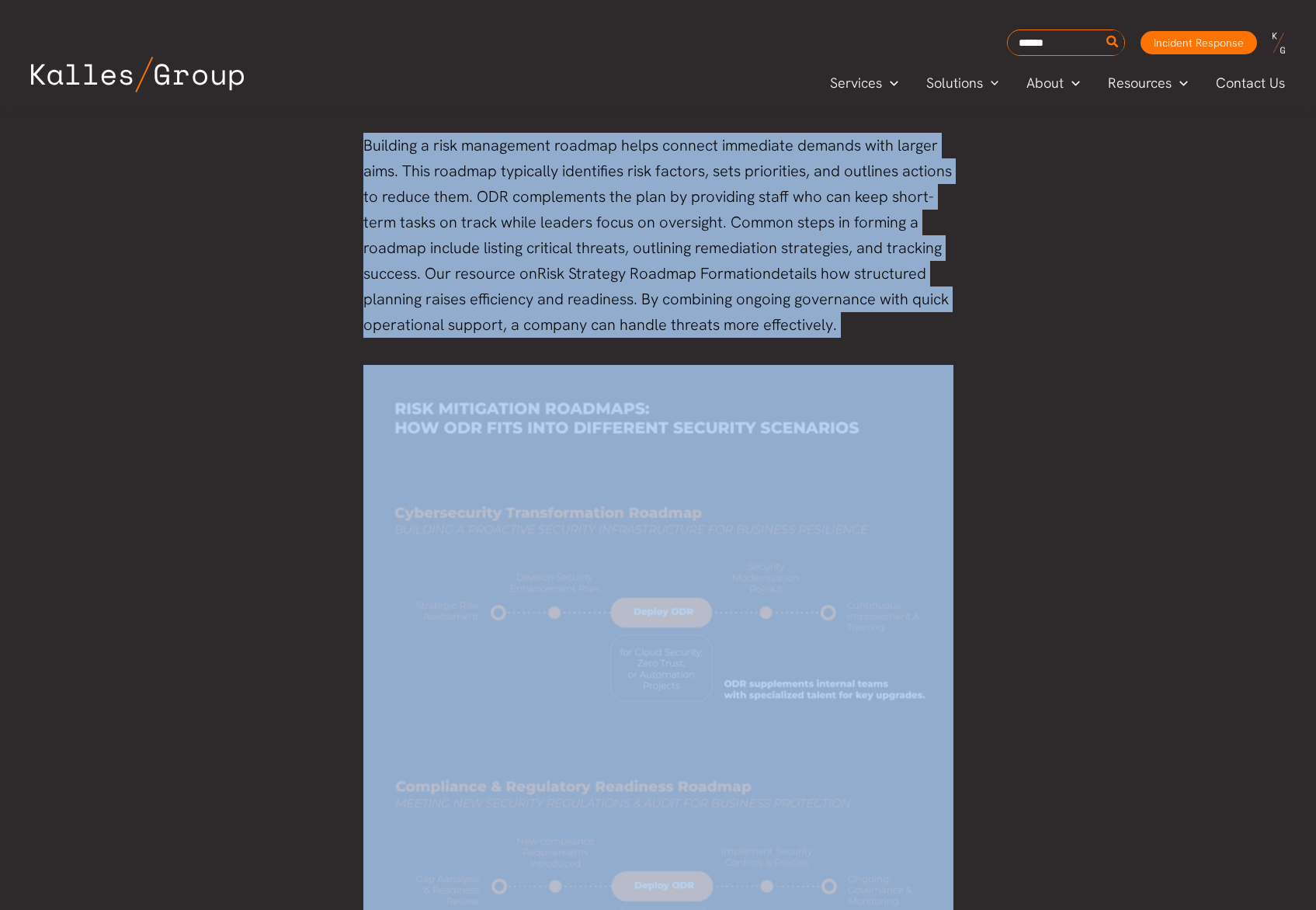
drag, startPoint x: 538, startPoint y: 612, endPoint x: 878, endPoint y: 335, distance: 438.6
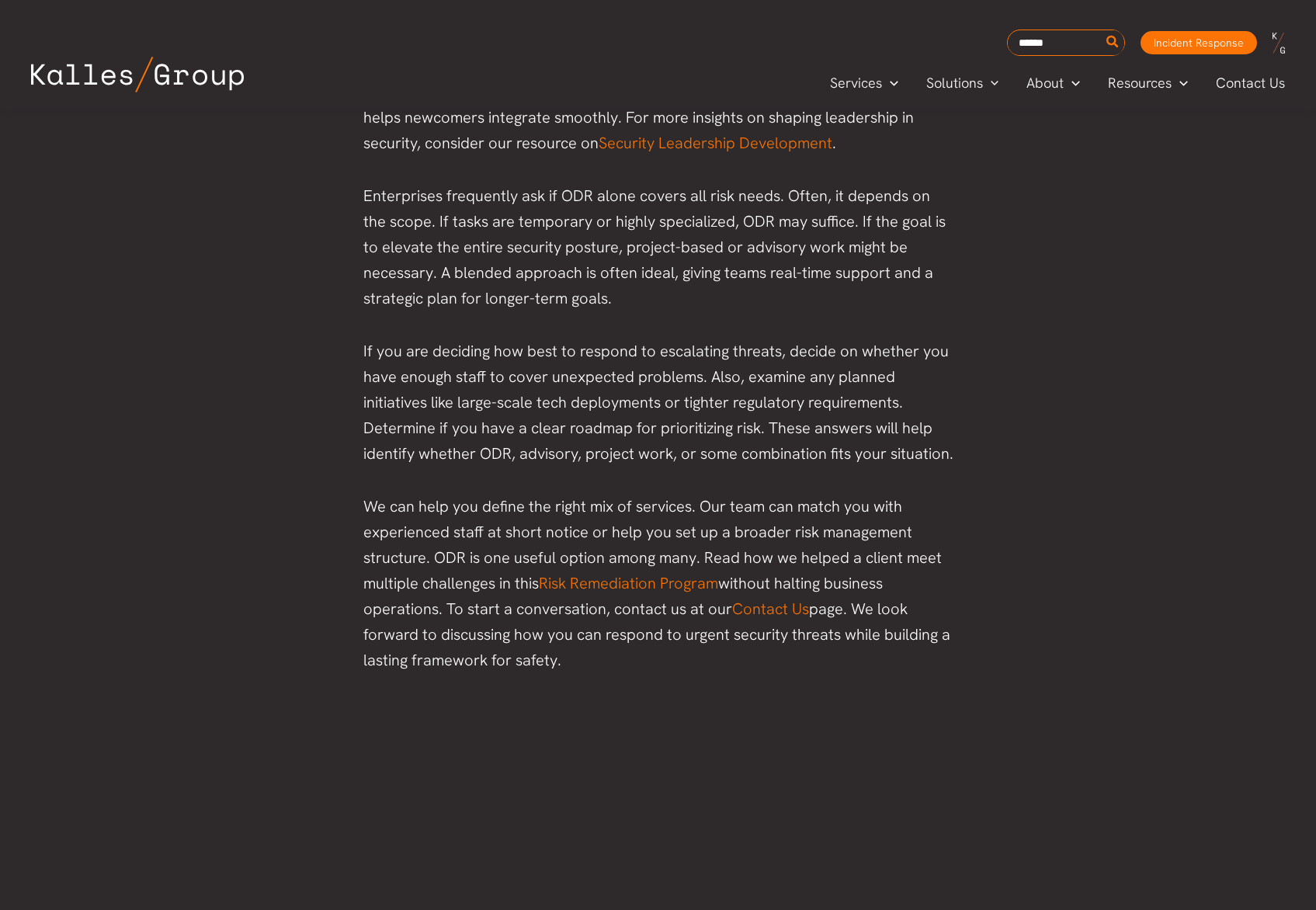
scroll to position [3835, 0]
